Goal: Find specific page/section: Find specific page/section

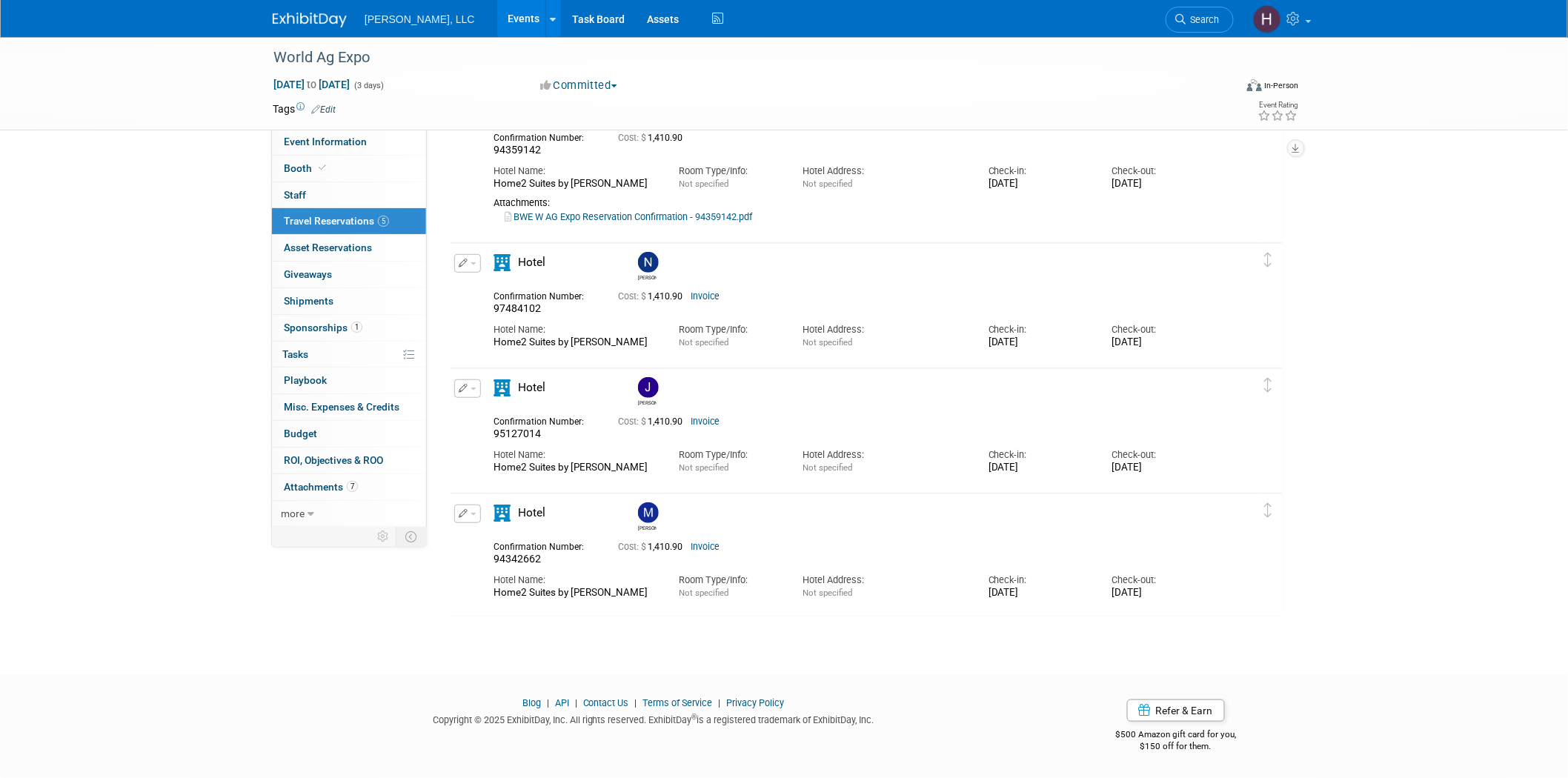
click at [498, 26] on link "Events" at bounding box center [524, 18] width 54 height 37
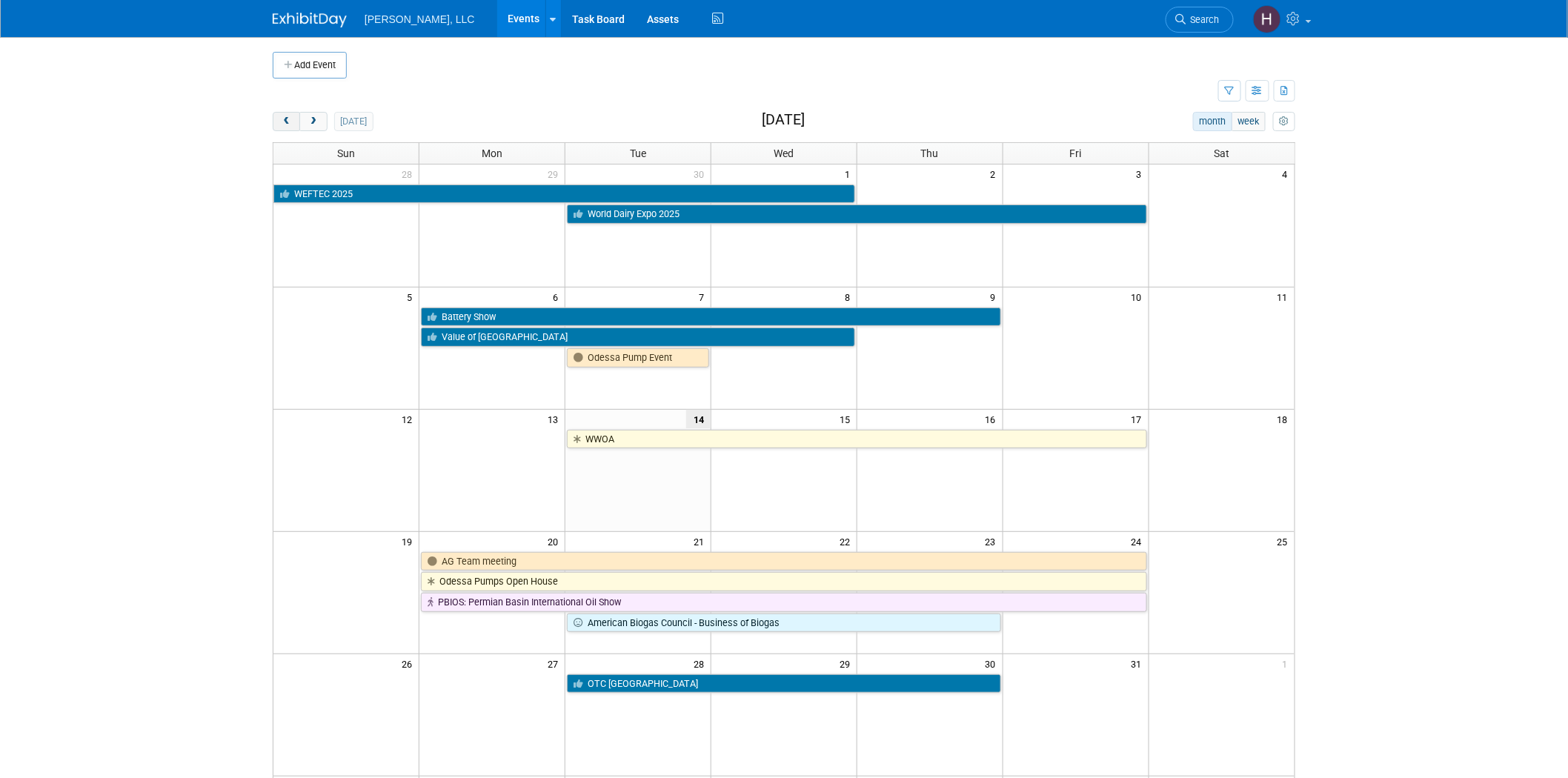
click at [287, 123] on span "prev" at bounding box center [287, 122] width 11 height 9
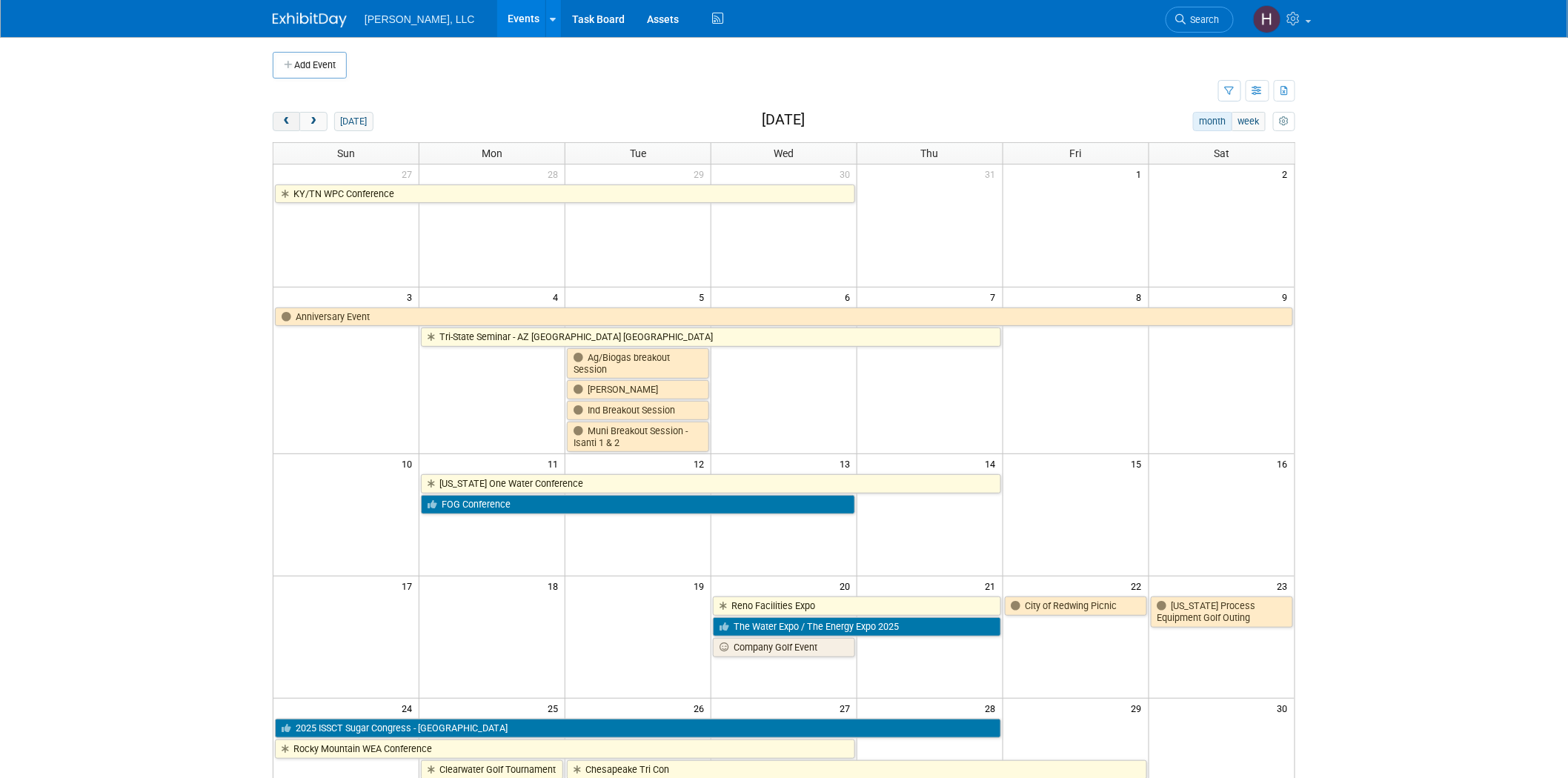
click at [287, 123] on span "prev" at bounding box center [287, 122] width 11 height 9
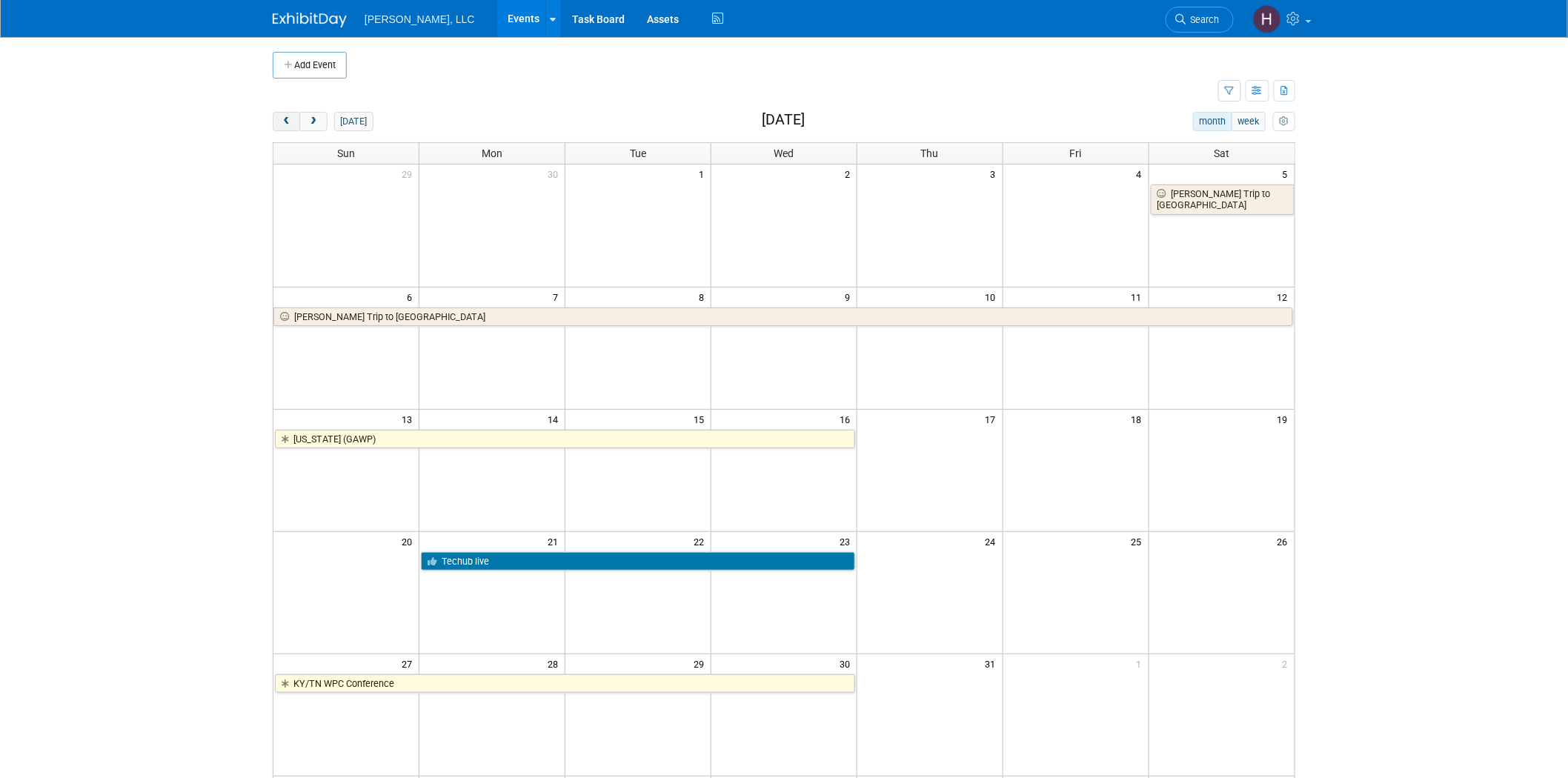
click at [287, 123] on span "prev" at bounding box center [287, 122] width 11 height 9
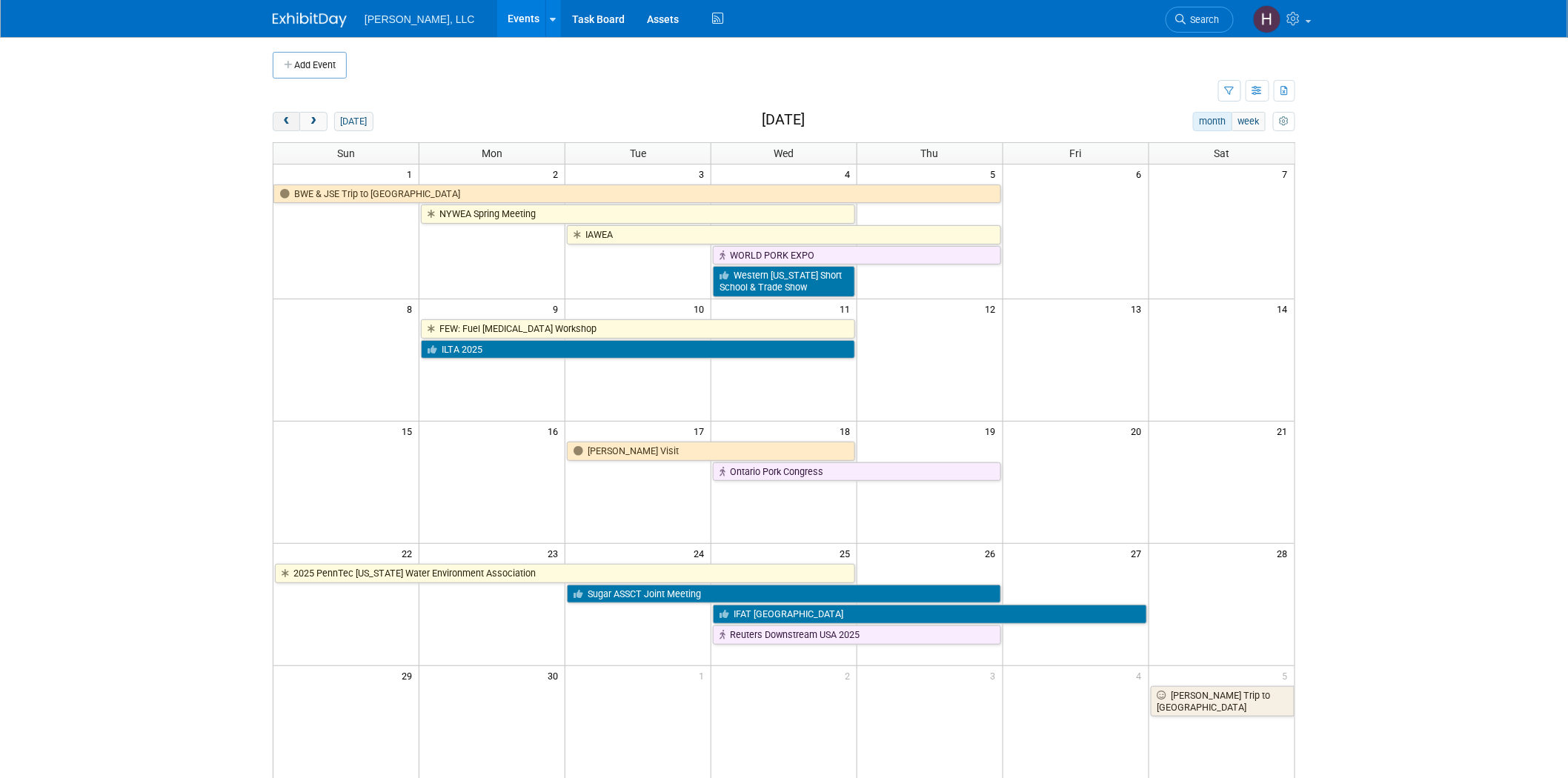
drag, startPoint x: 287, startPoint y: 123, endPoint x: 299, endPoint y: 128, distance: 13.0
click at [299, 128] on button "prev" at bounding box center [286, 122] width 28 height 19
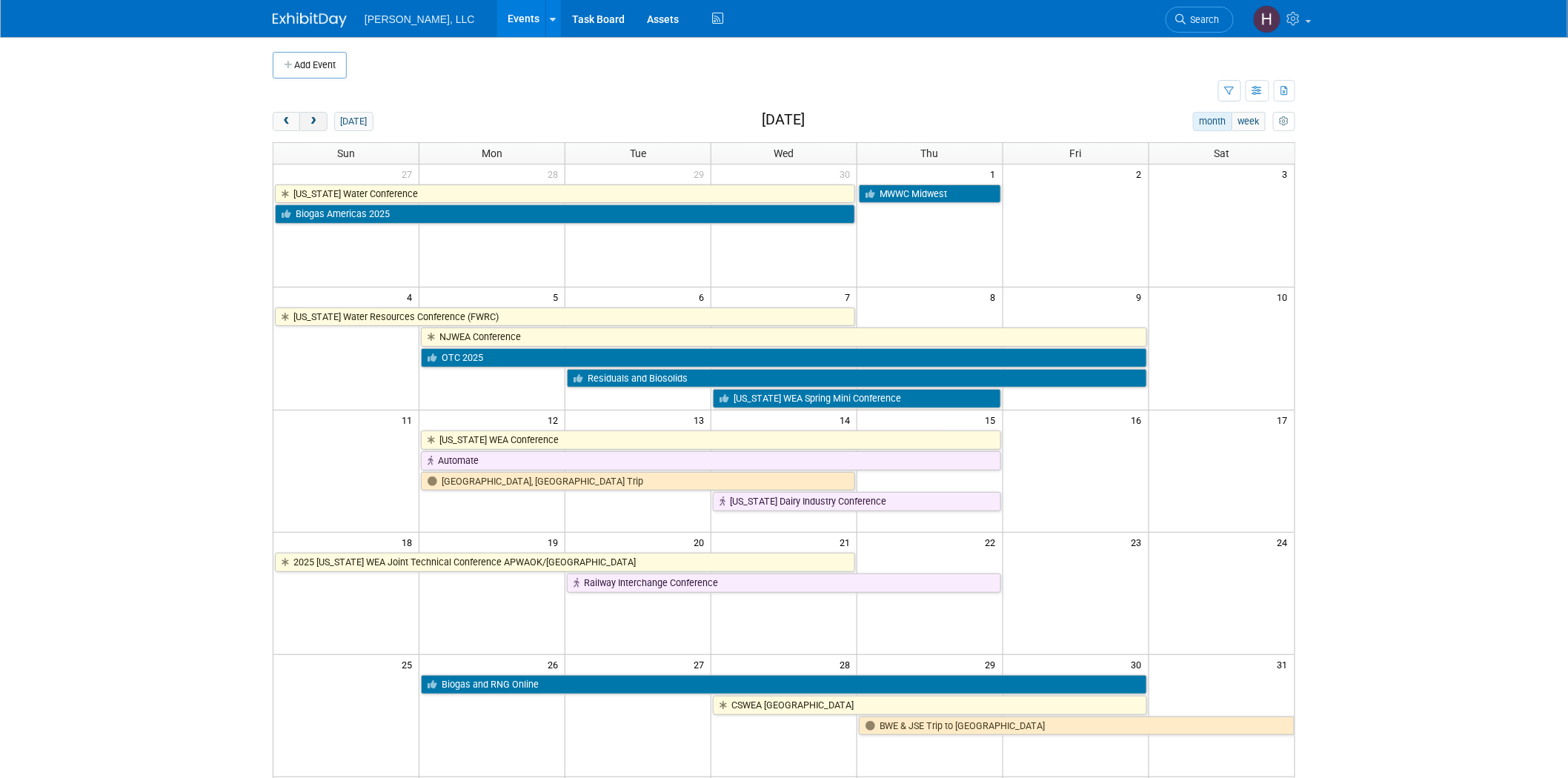
click at [322, 123] on button "next" at bounding box center [312, 122] width 28 height 19
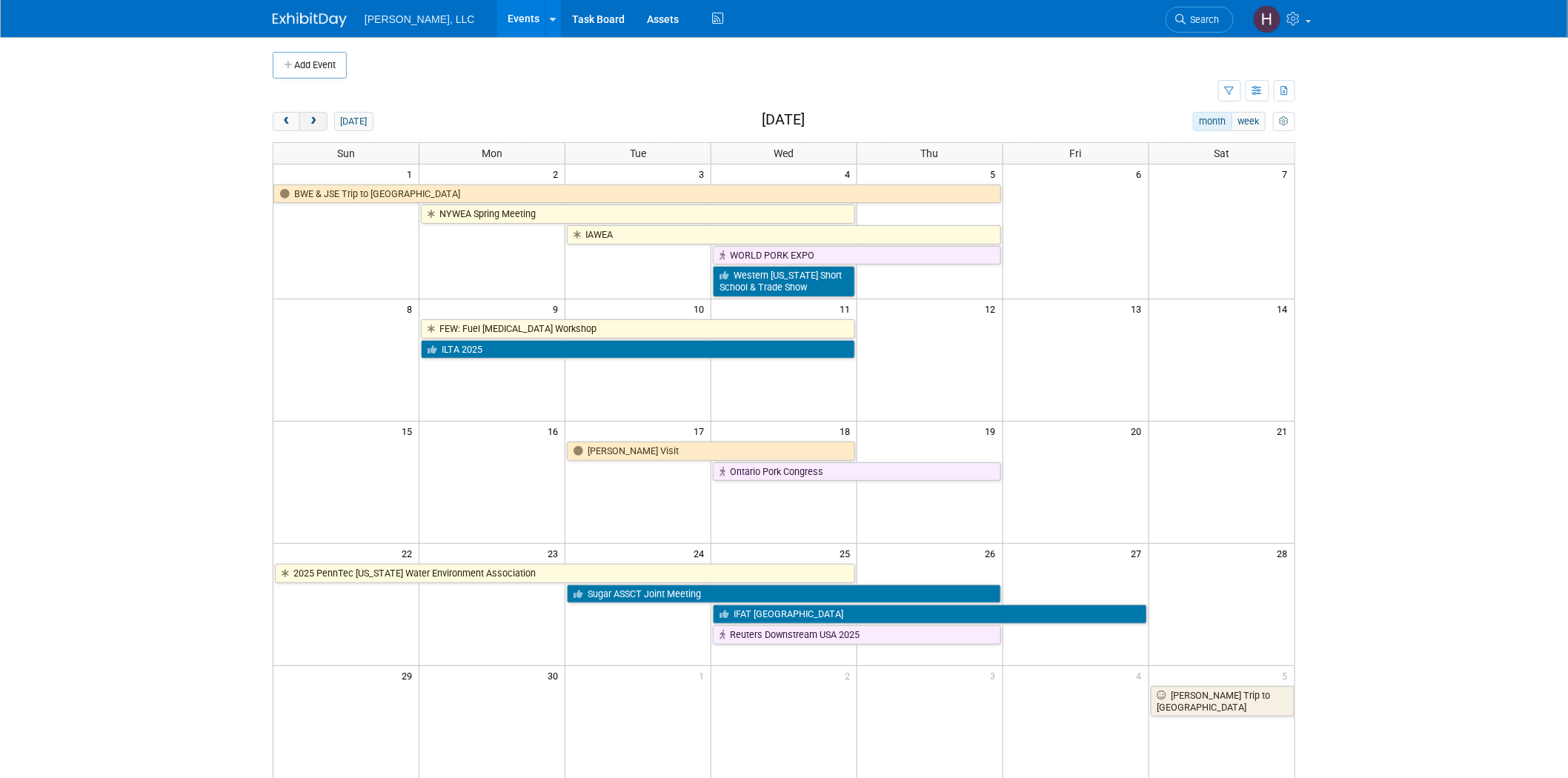
click at [321, 123] on button "next" at bounding box center [312, 122] width 28 height 19
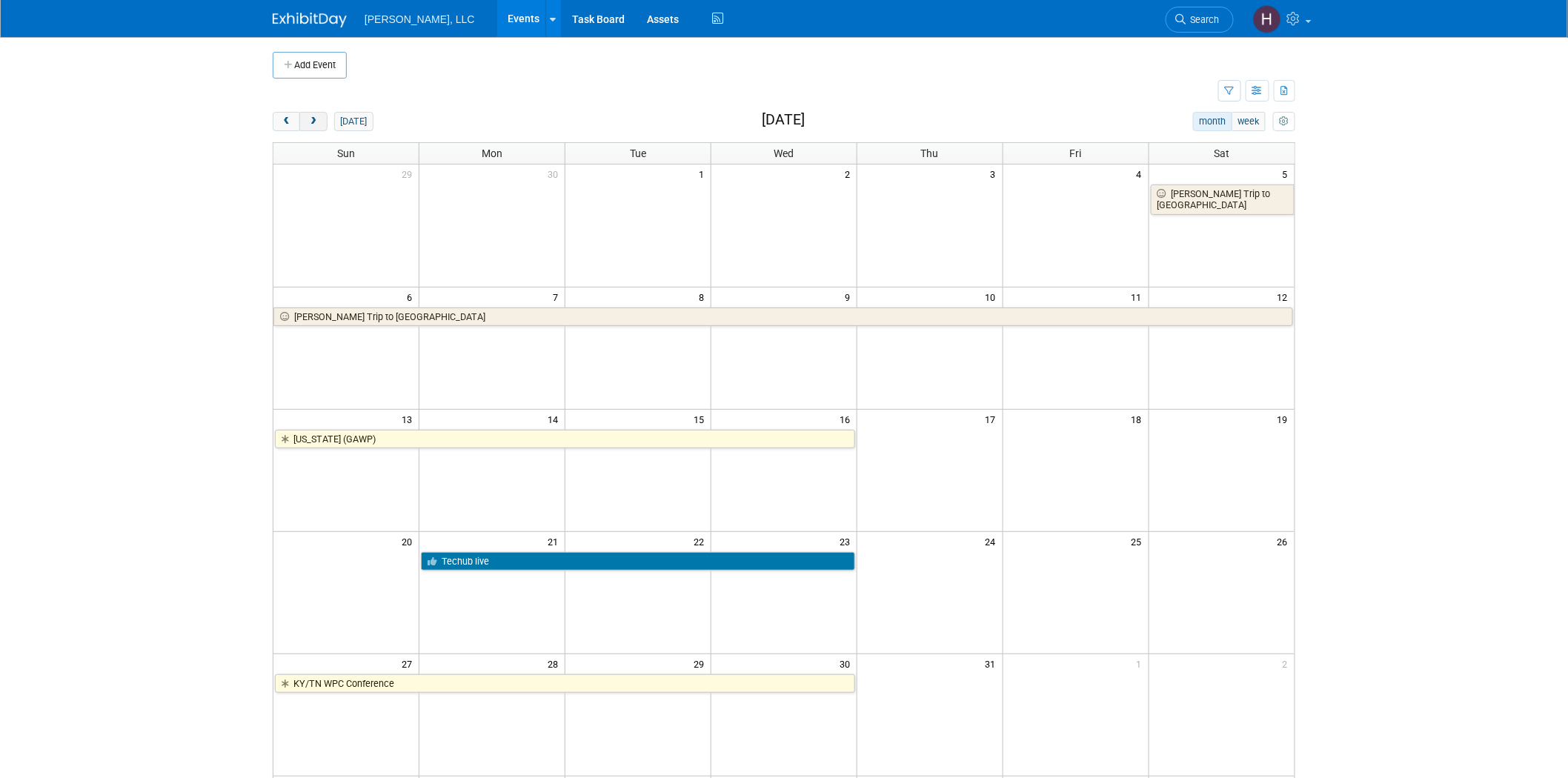
click at [320, 122] on button "next" at bounding box center [312, 122] width 28 height 19
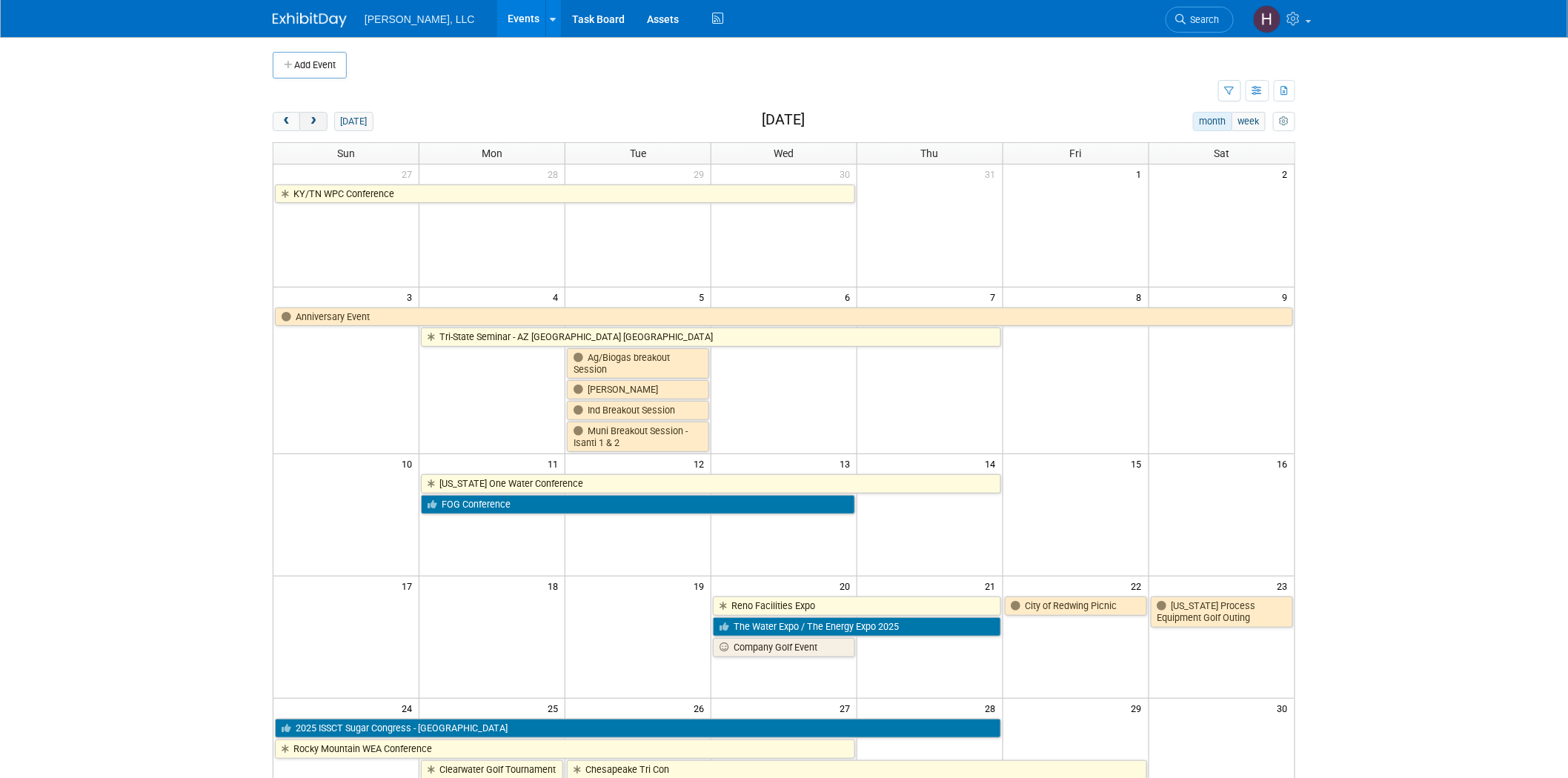
click at [320, 122] on button "next" at bounding box center [312, 122] width 28 height 19
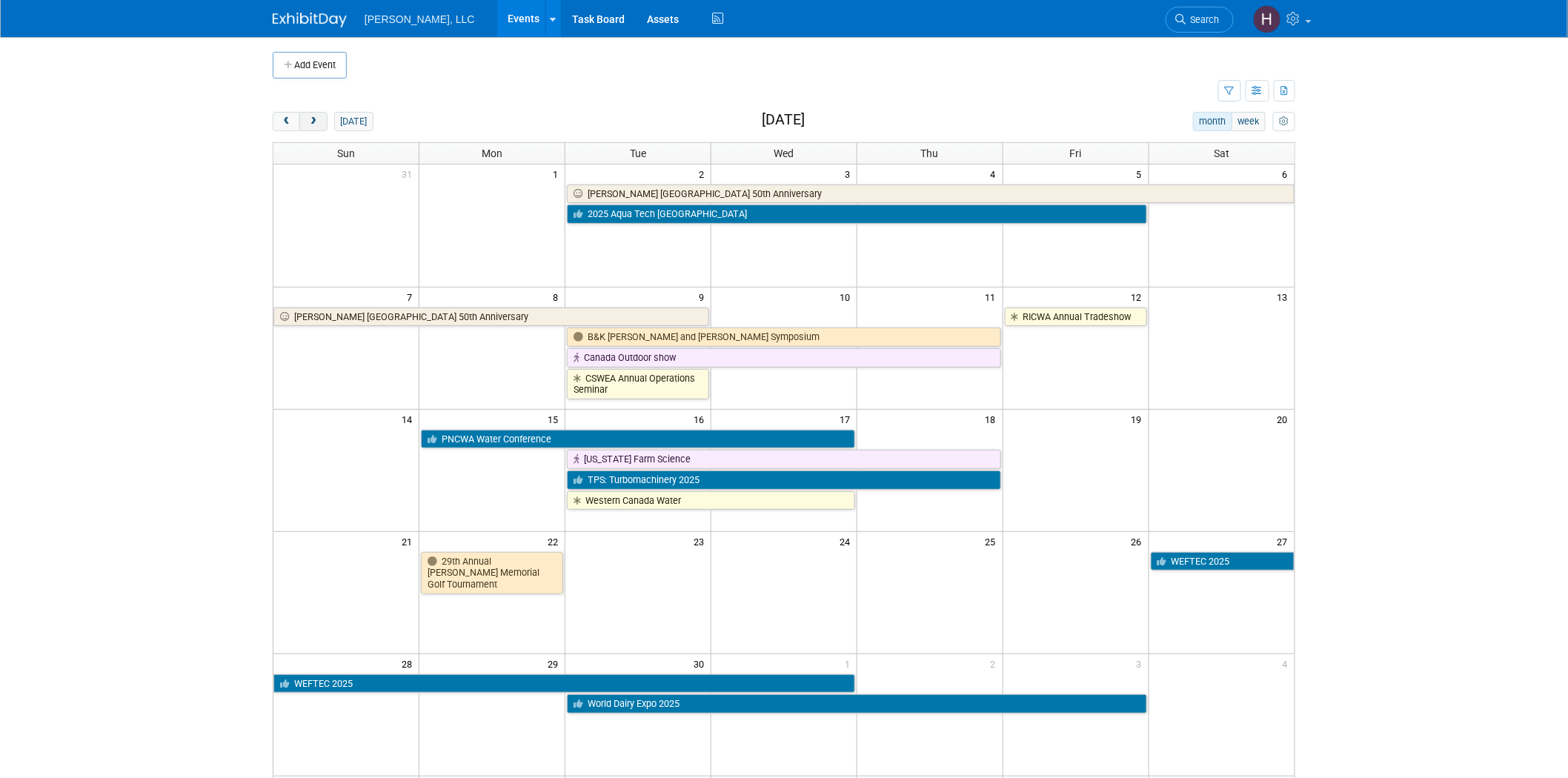
click at [320, 122] on button "next" at bounding box center [312, 122] width 28 height 19
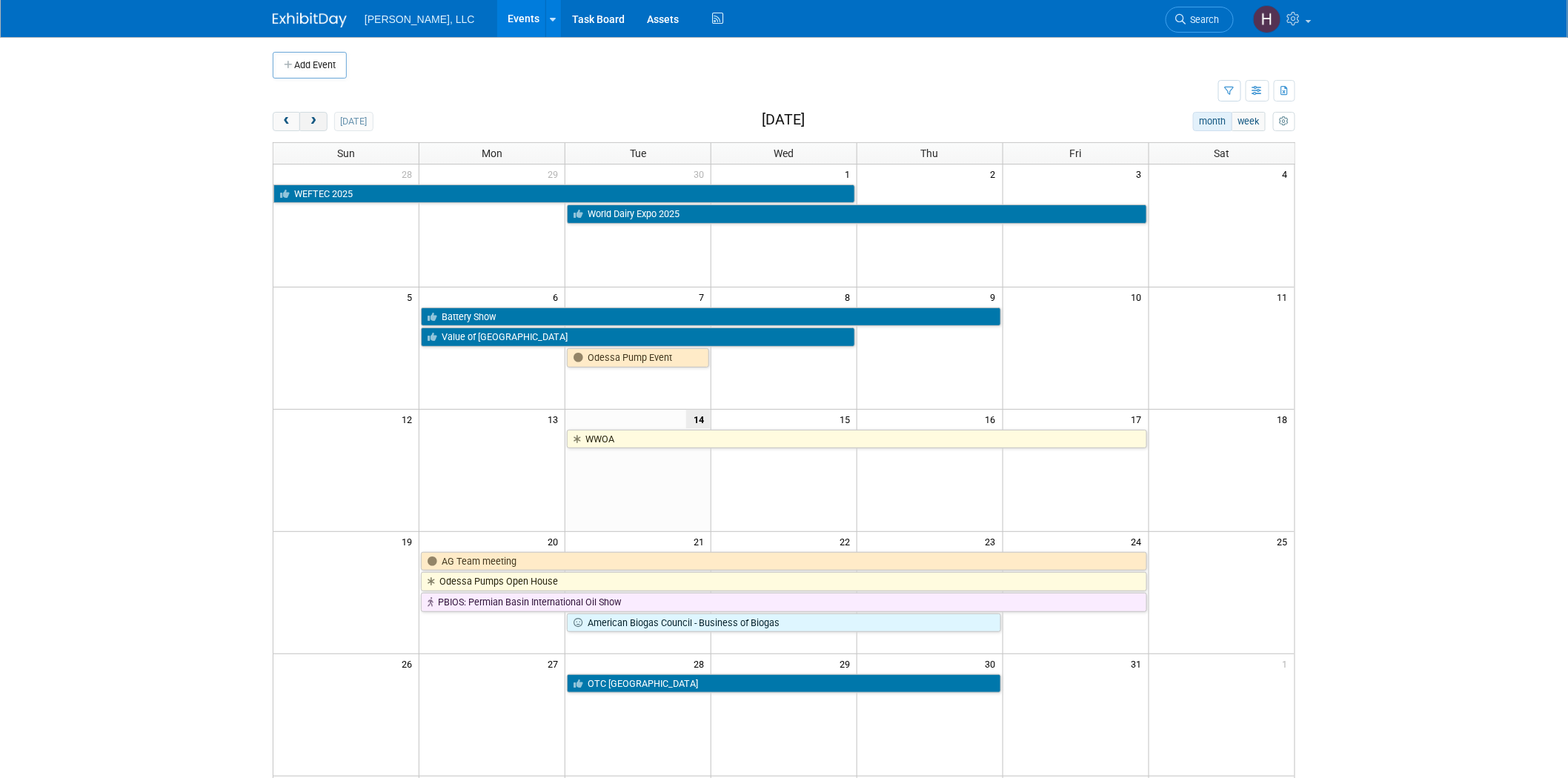
click at [320, 122] on button "next" at bounding box center [312, 122] width 28 height 19
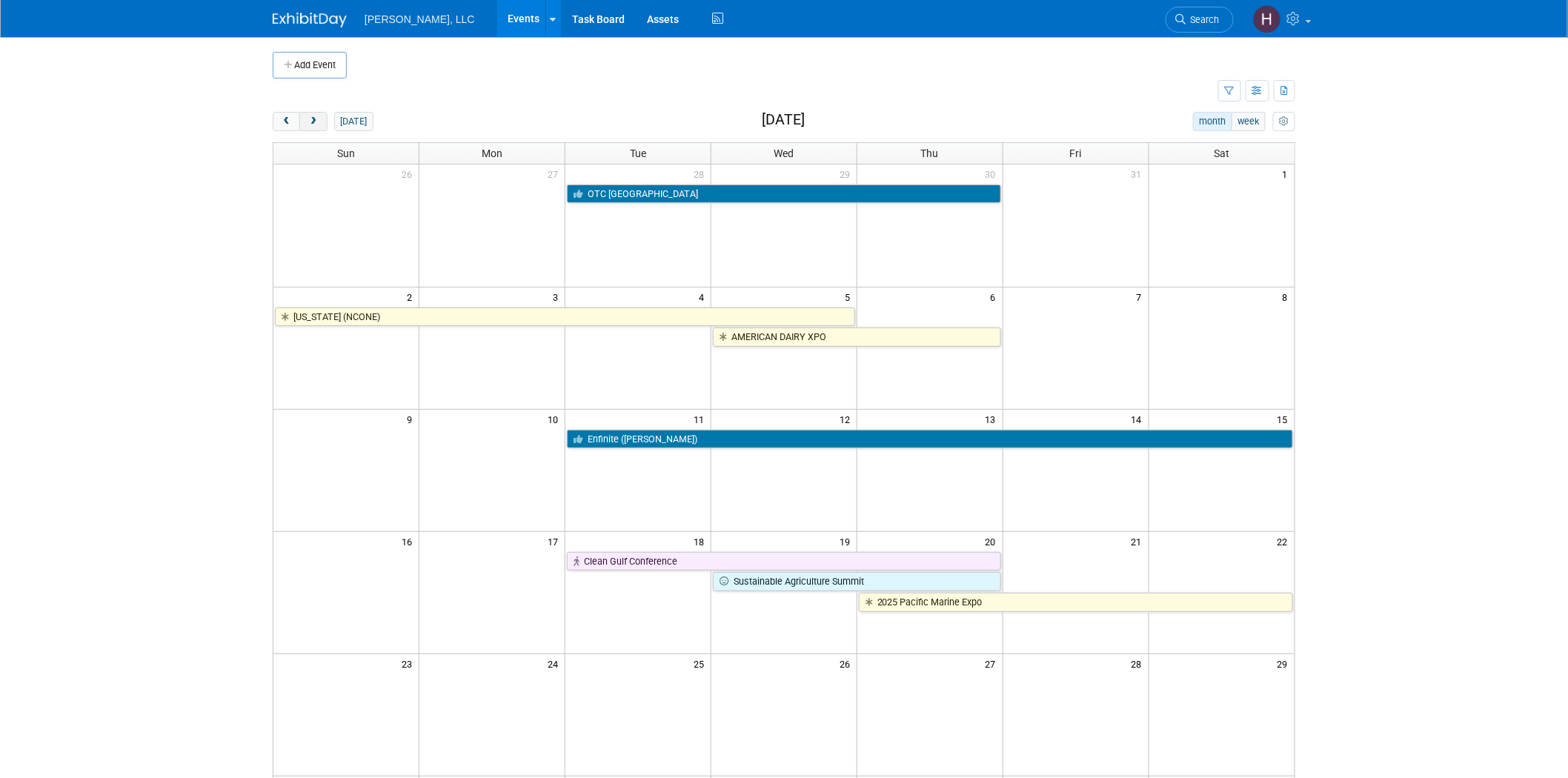
click at [320, 122] on button "next" at bounding box center [312, 122] width 28 height 19
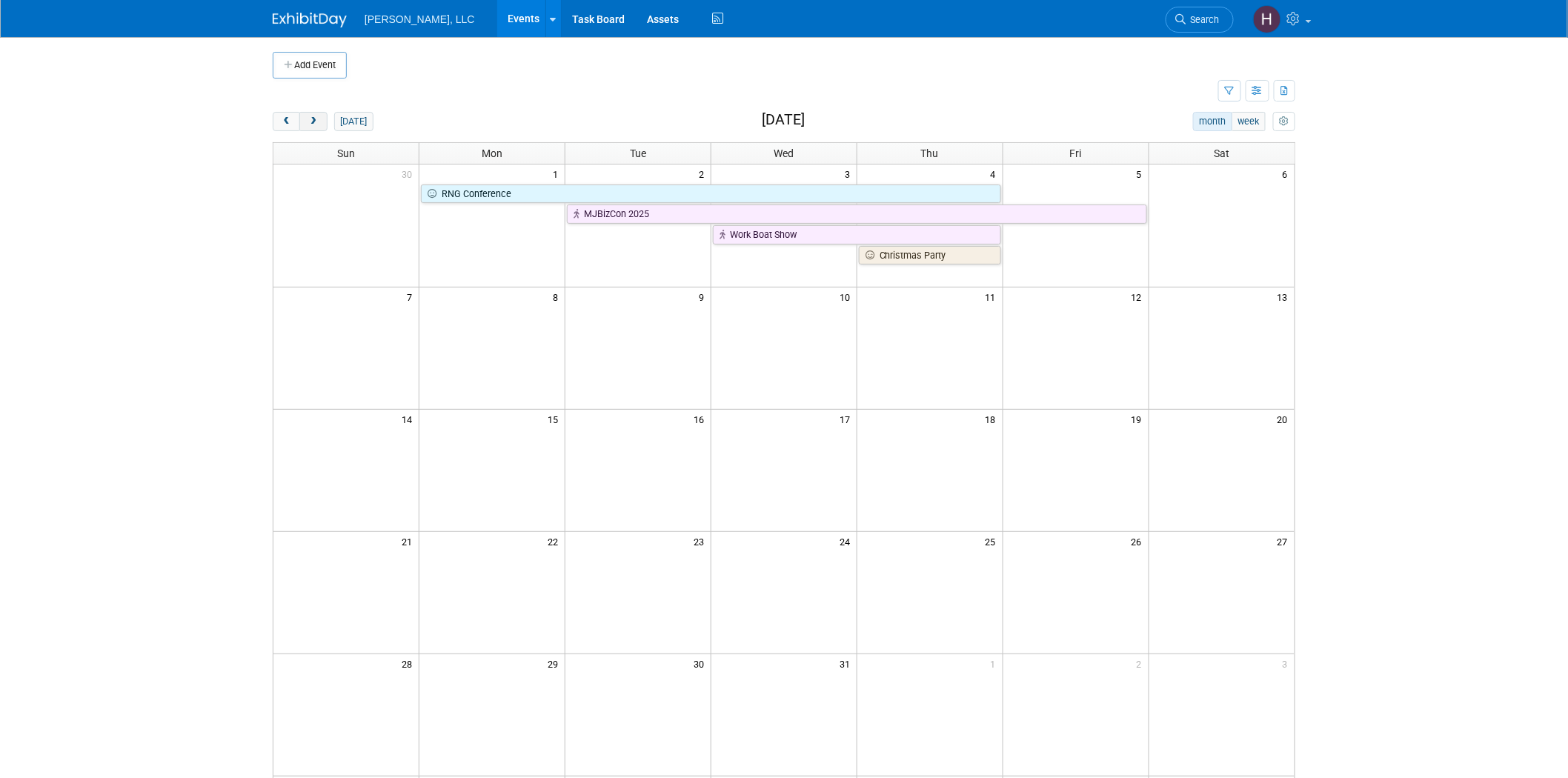
click at [318, 121] on span "next" at bounding box center [313, 122] width 11 height 9
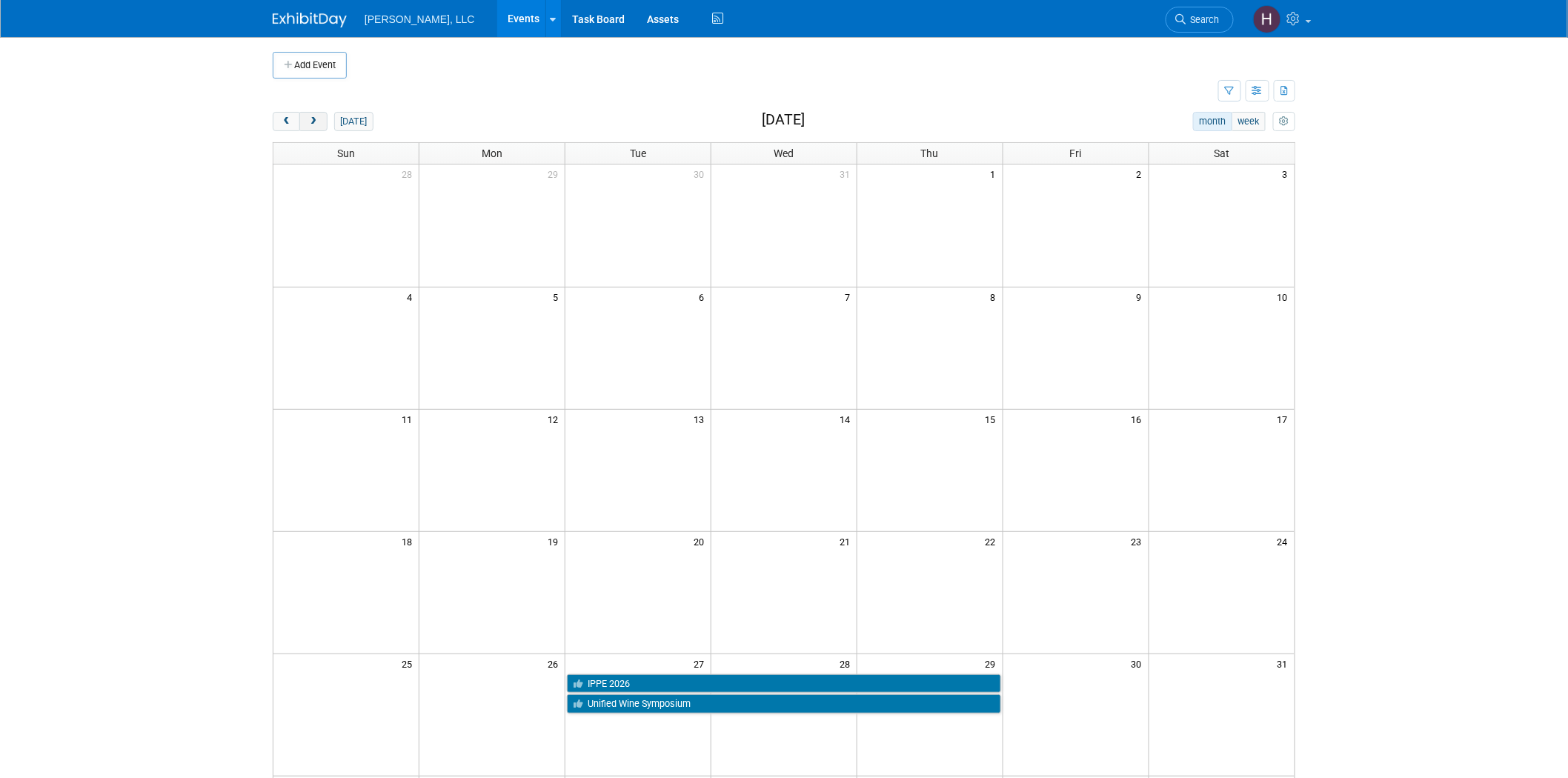
click at [318, 121] on span "next" at bounding box center [313, 122] width 11 height 9
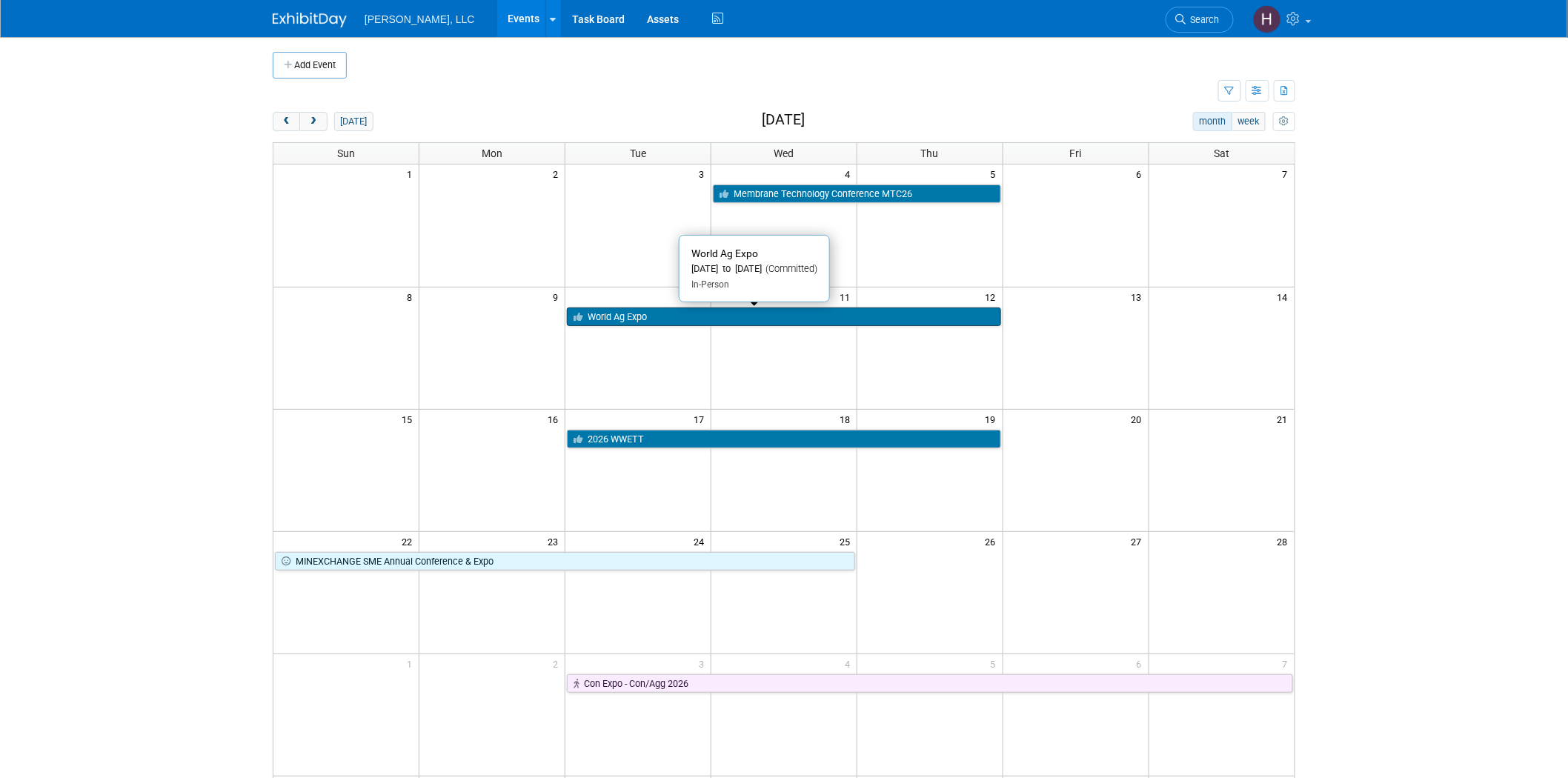
click at [684, 312] on link "World Ag Expo" at bounding box center [784, 317] width 434 height 19
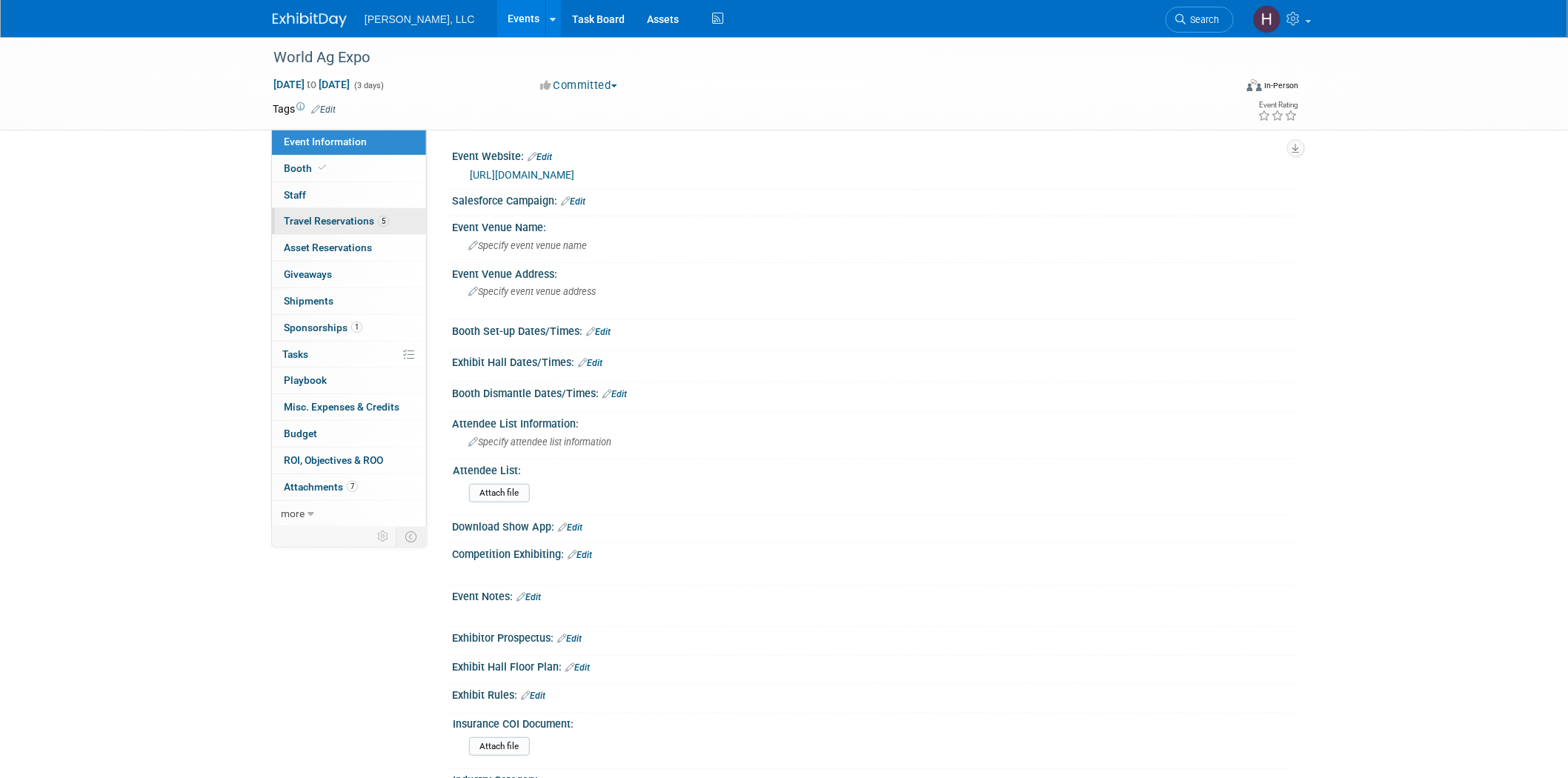
click at [349, 224] on span "Travel Reservations 5" at bounding box center [336, 220] width 105 height 11
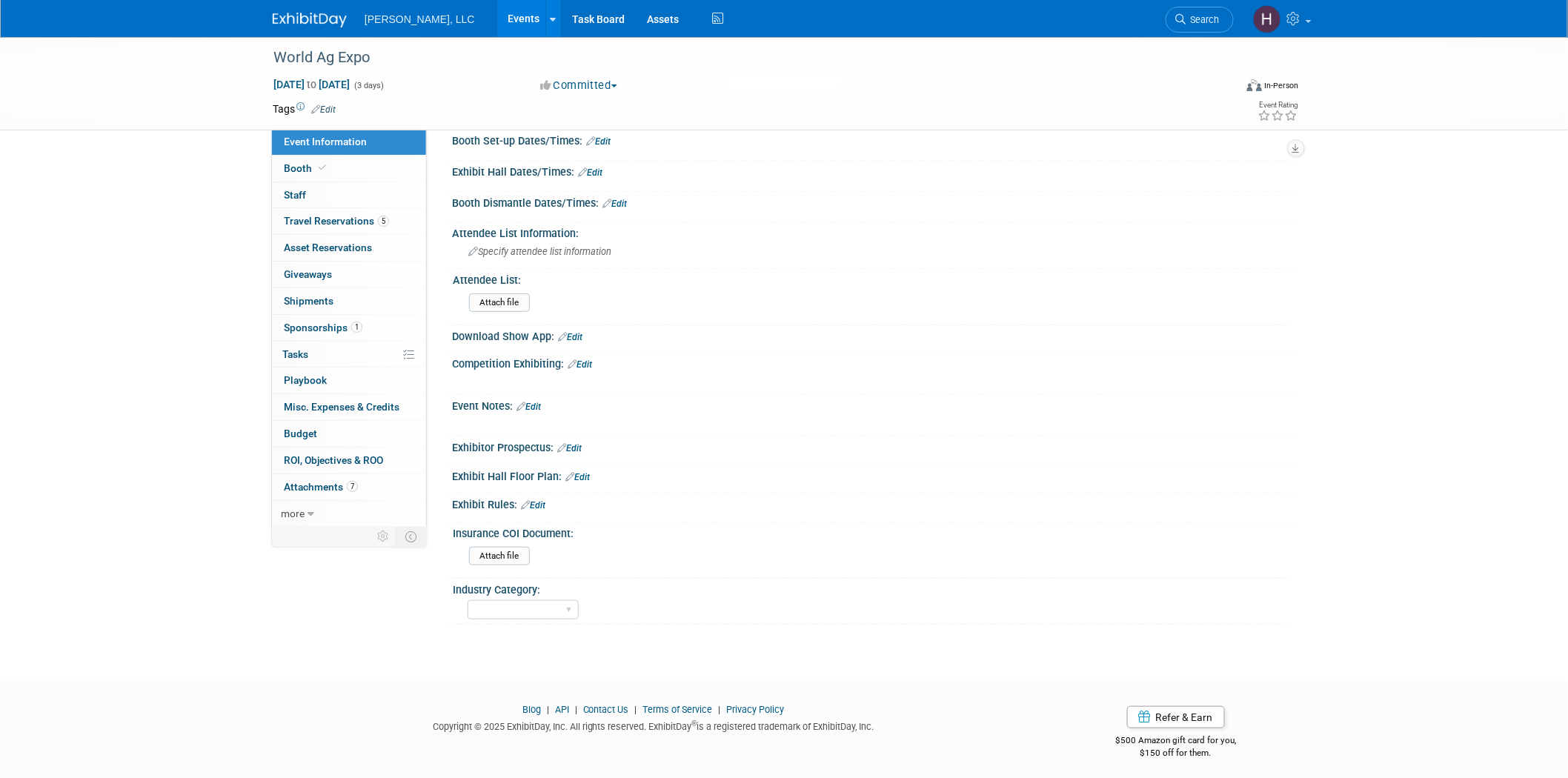
click at [498, 19] on link "Events" at bounding box center [524, 18] width 54 height 37
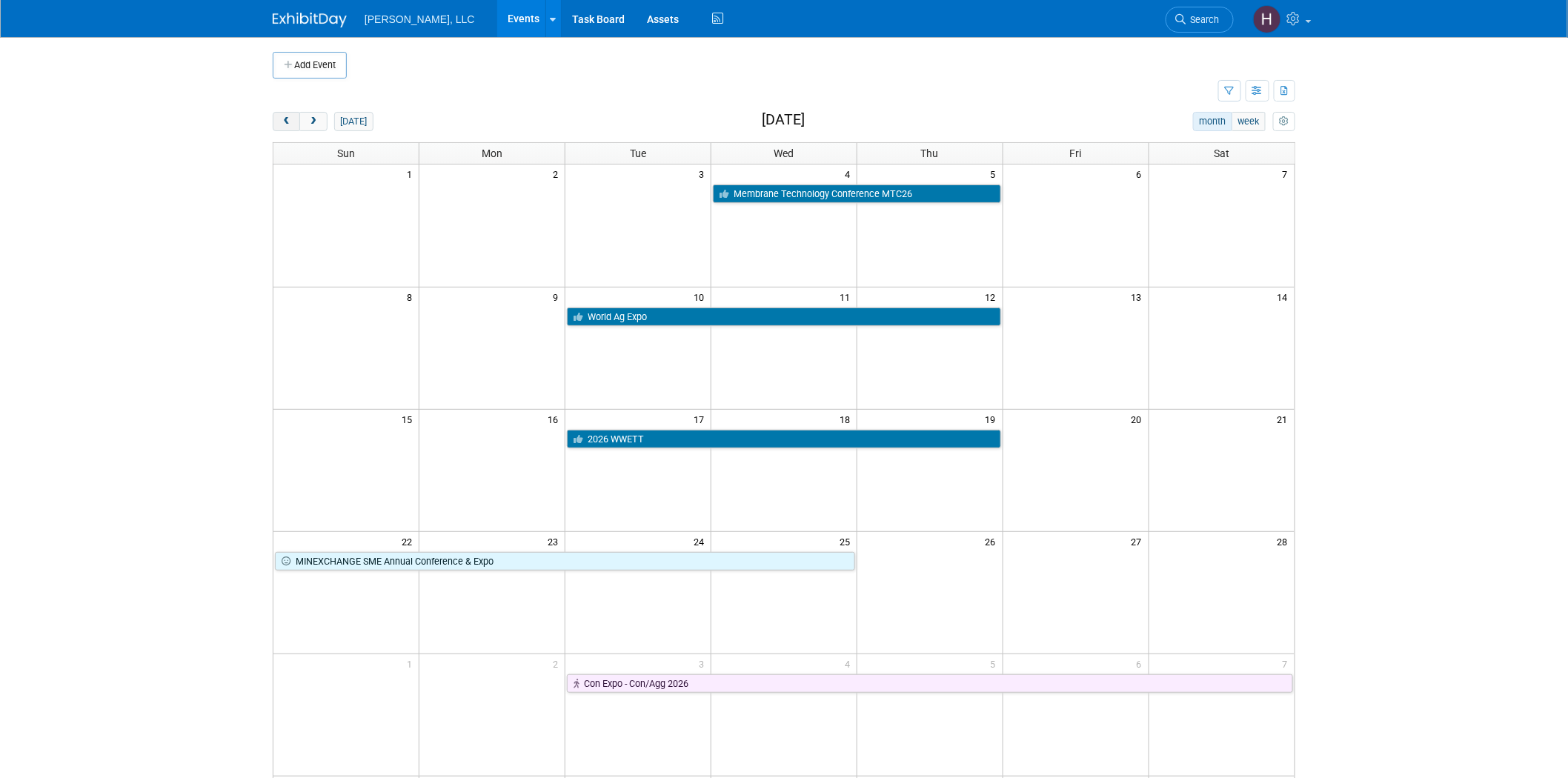
click at [285, 126] on span "prev" at bounding box center [287, 122] width 11 height 9
click at [283, 126] on span "prev" at bounding box center [287, 122] width 11 height 9
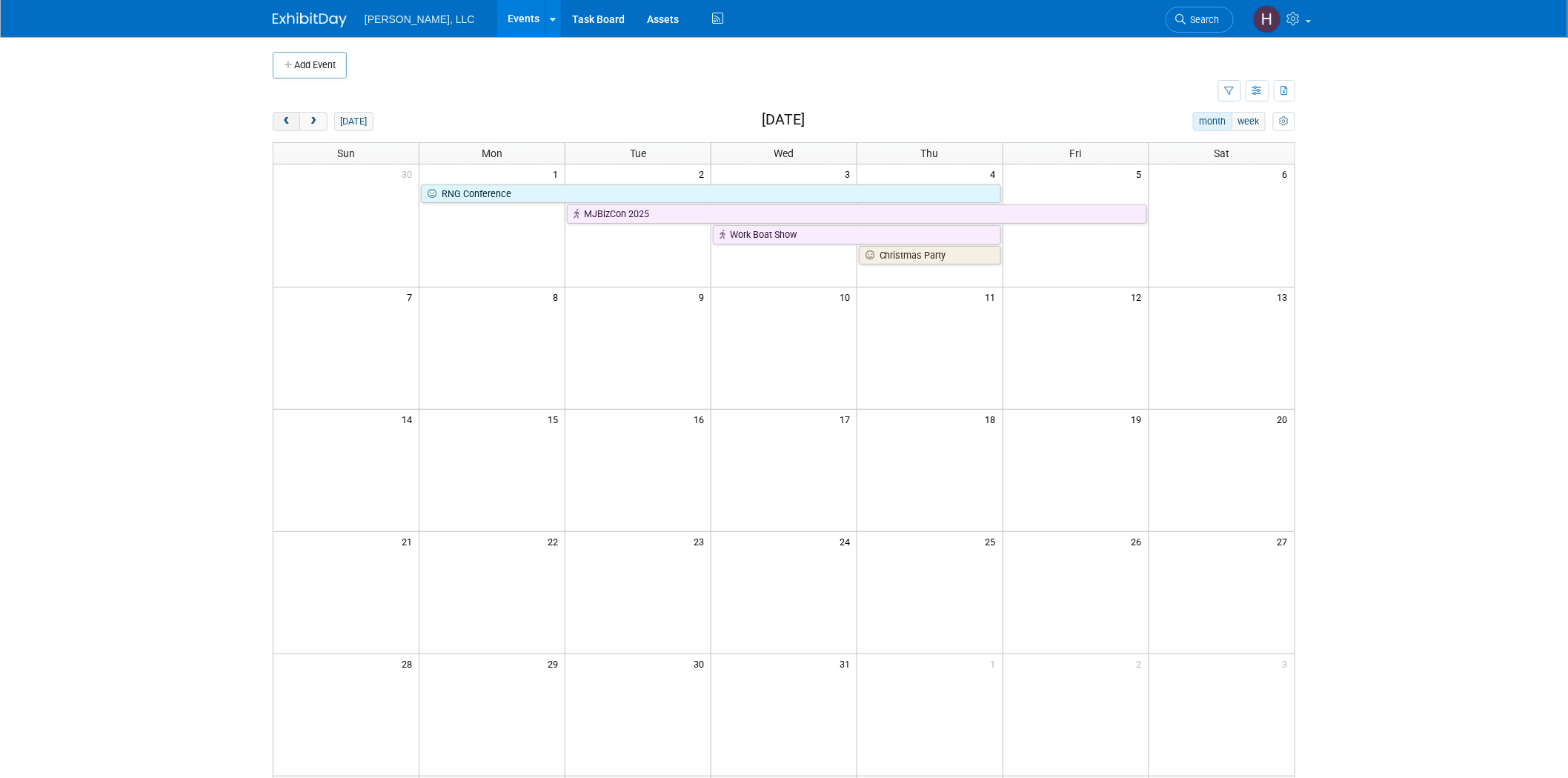
click at [283, 126] on span "prev" at bounding box center [287, 122] width 11 height 9
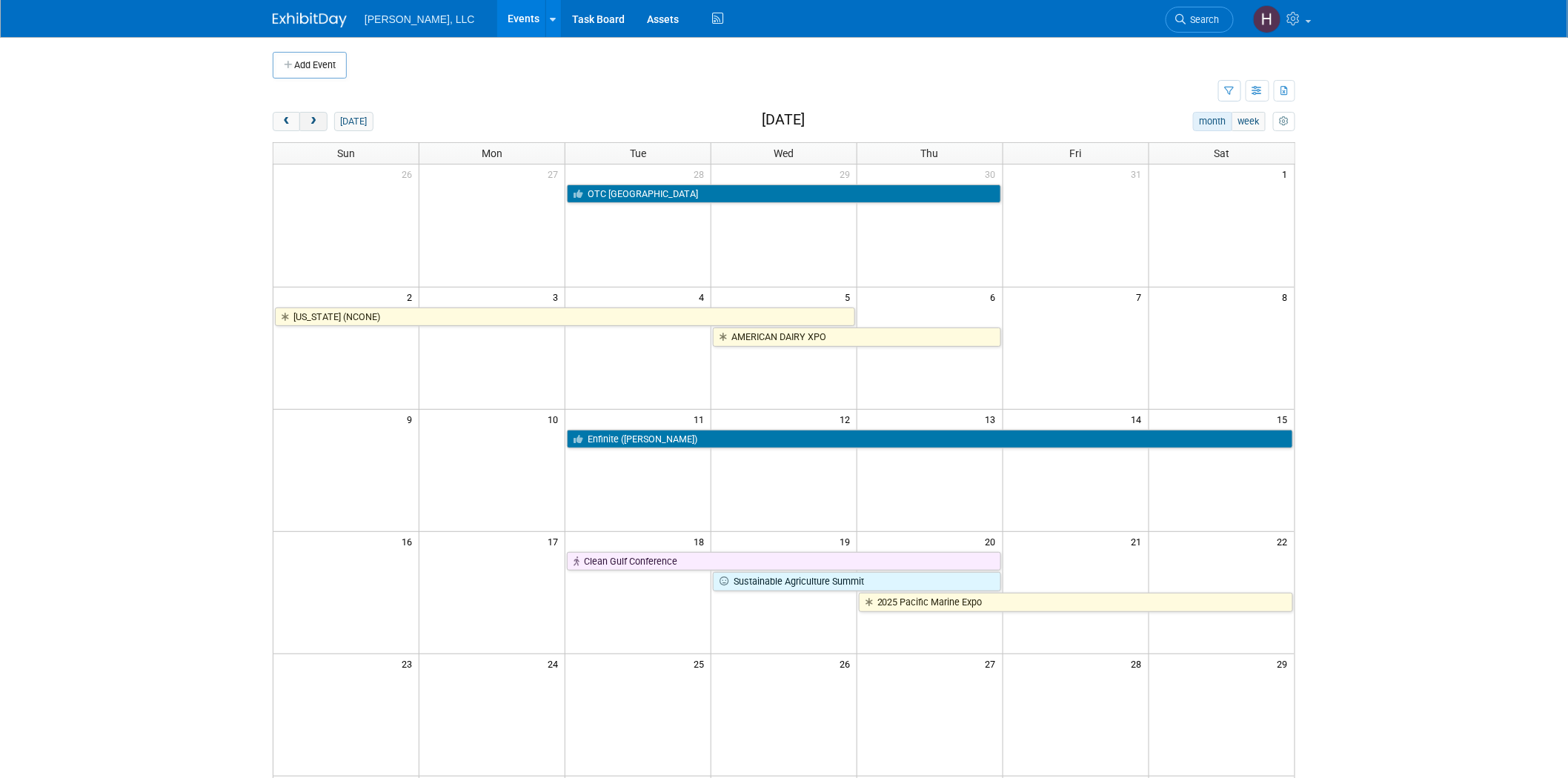
click at [317, 123] on span "next" at bounding box center [313, 122] width 11 height 9
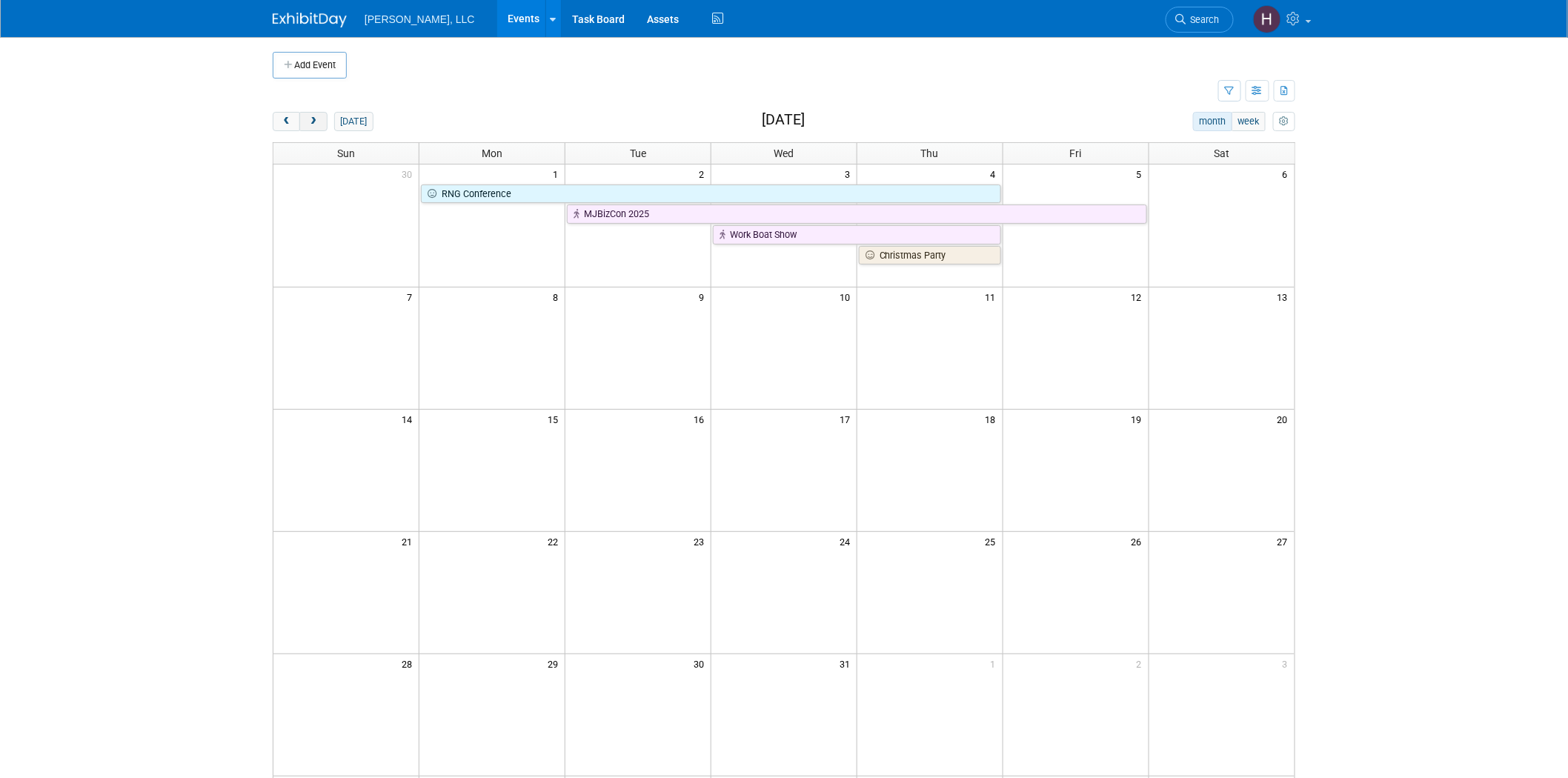
click at [317, 123] on span "next" at bounding box center [313, 122] width 11 height 9
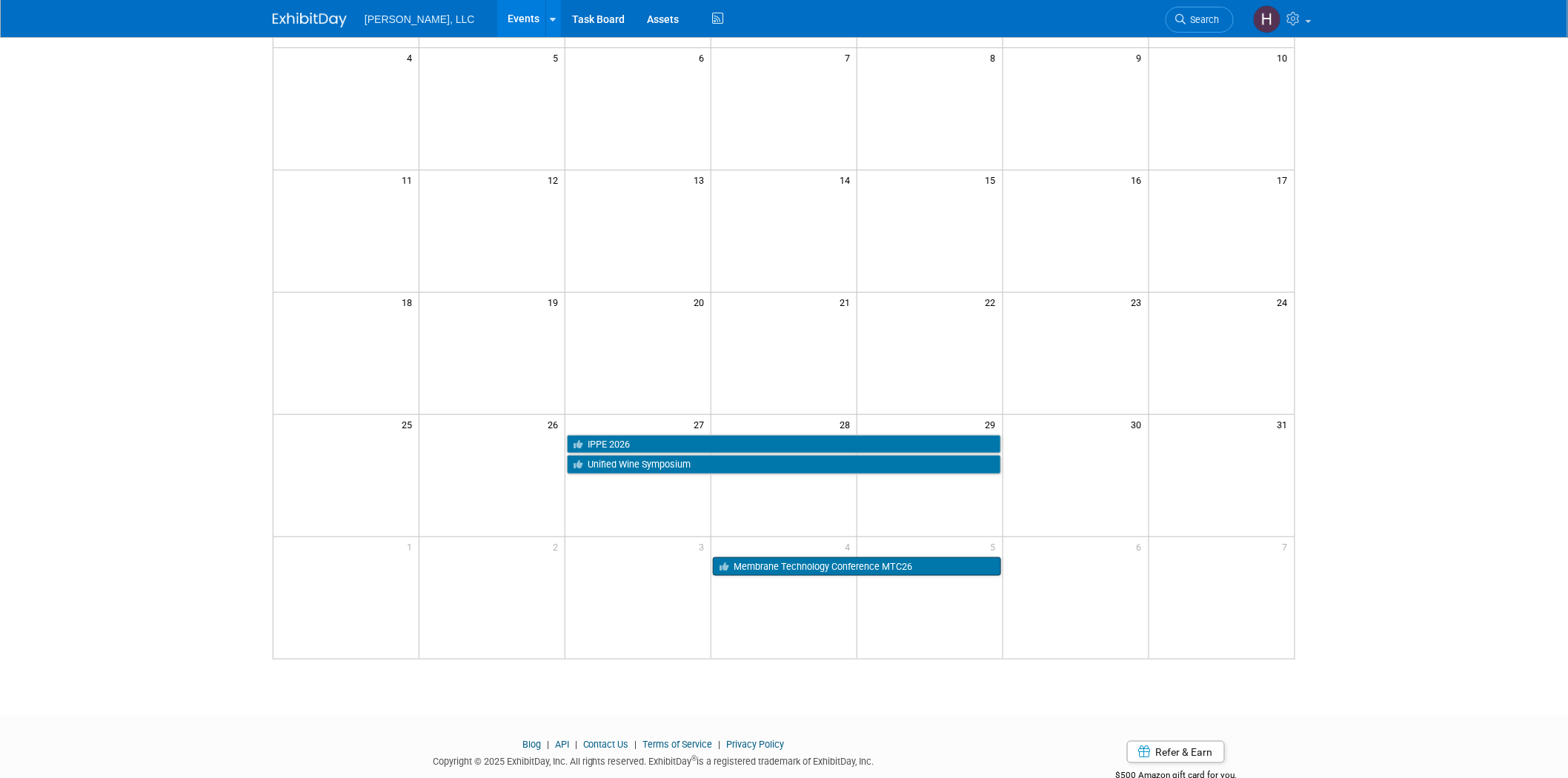
scroll to position [247, 0]
